Goal: Find specific page/section: Find specific page/section

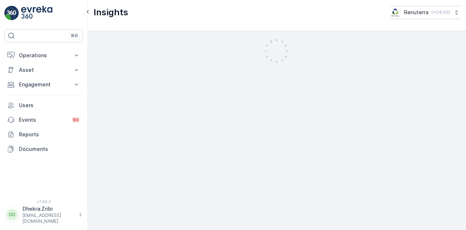
scroll to position [16, 0]
click at [71, 54] on button "Operations" at bounding box center [43, 55] width 79 height 15
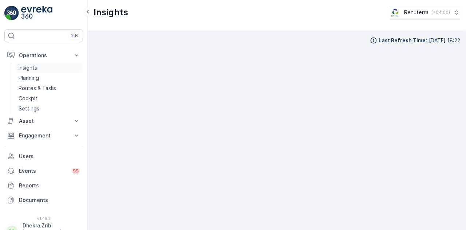
click at [64, 71] on link "Insights" at bounding box center [49, 68] width 67 height 10
click at [58, 134] on p "Engagement" at bounding box center [43, 135] width 49 height 7
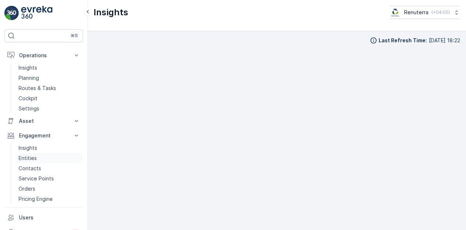
click at [52, 160] on link "Entities" at bounding box center [49, 158] width 67 height 10
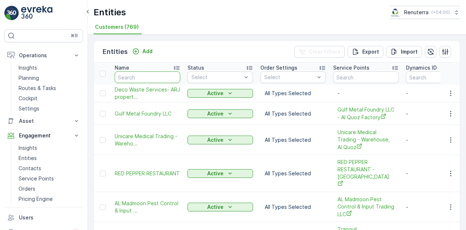
click at [159, 79] on input "text" at bounding box center [147, 77] width 65 height 12
type input "fastec"
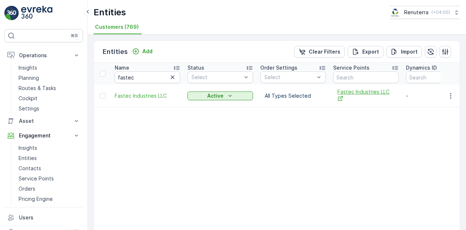
click at [357, 94] on span "Fastec Industries LLC" at bounding box center [365, 95] width 57 height 15
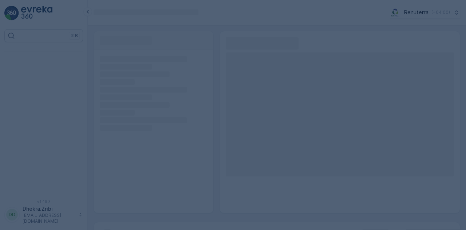
scroll to position [16, 0]
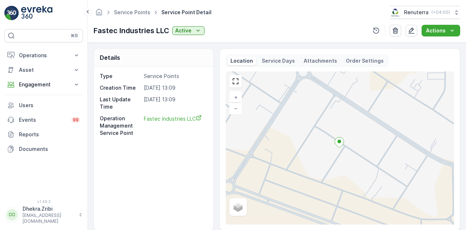
click at [318, 58] on p "Attachments" at bounding box center [319, 60] width 33 height 7
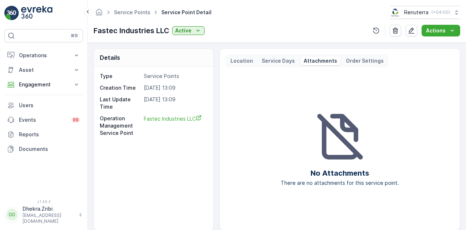
click at [278, 59] on p "Service Days" at bounding box center [278, 60] width 33 height 7
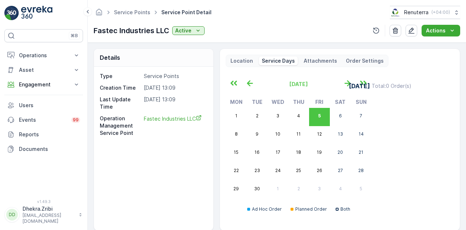
click at [242, 60] on p "Location" at bounding box center [241, 60] width 23 height 7
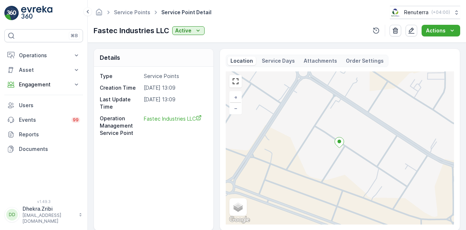
click at [313, 59] on p "Attachments" at bounding box center [319, 60] width 33 height 7
